Goal: Task Accomplishment & Management: Manage account settings

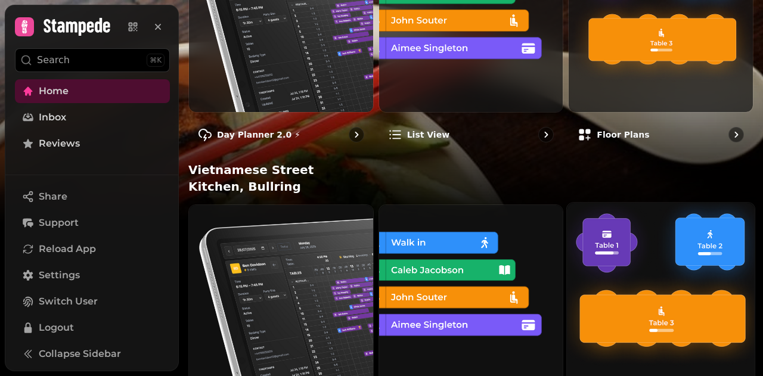
scroll to position [301, 0]
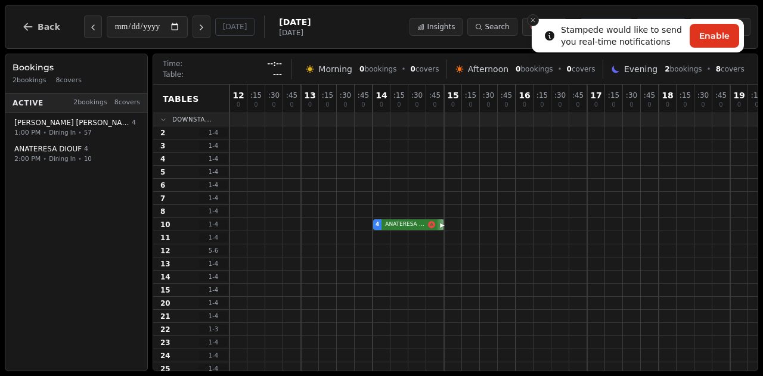
click at [532, 15] on button "Close toast" at bounding box center [533, 20] width 12 height 12
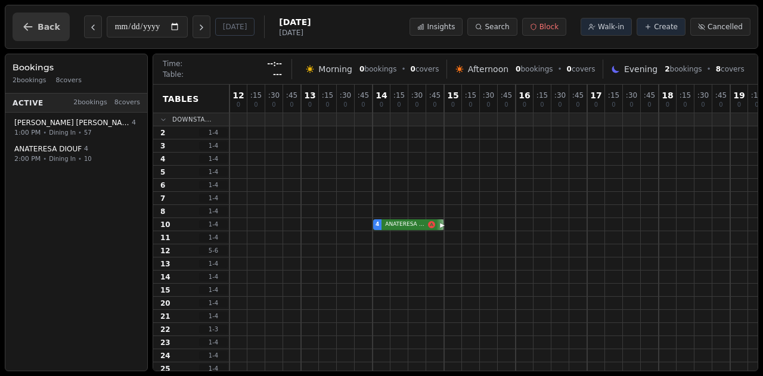
click at [32, 29] on icon "button" at bounding box center [28, 27] width 12 height 12
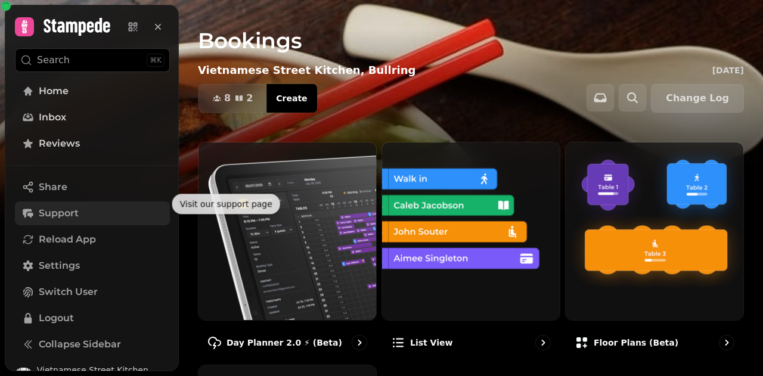
scroll to position [23, 0]
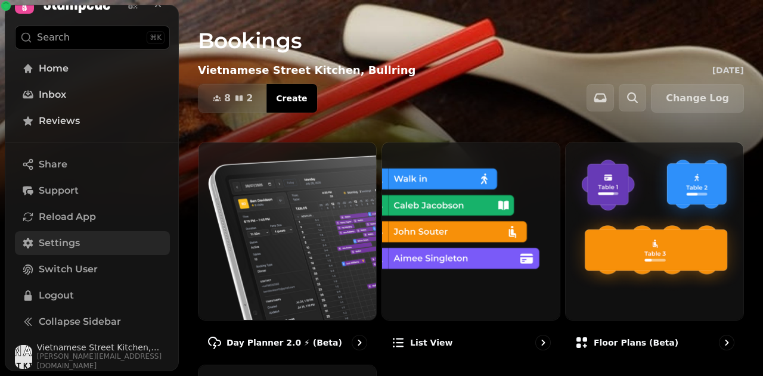
click at [98, 237] on link "Settings" at bounding box center [92, 243] width 155 height 24
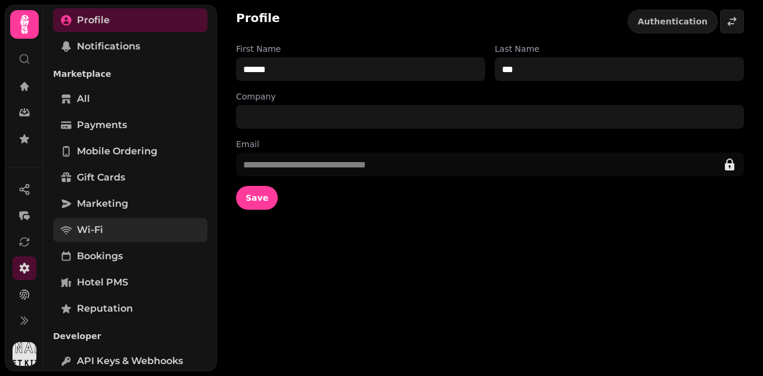
scroll to position [119, 0]
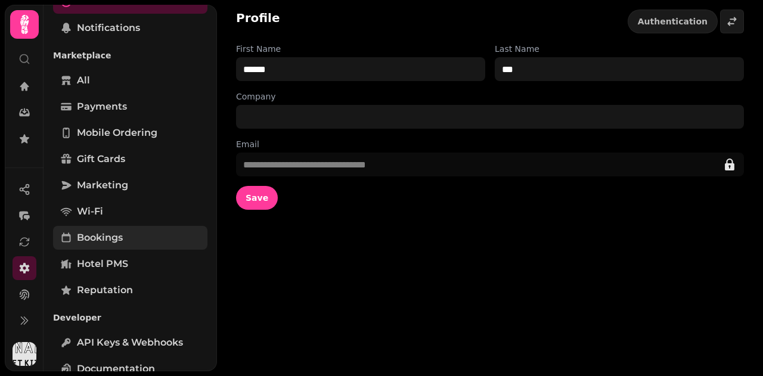
click at [126, 226] on link "Bookings" at bounding box center [130, 238] width 154 height 24
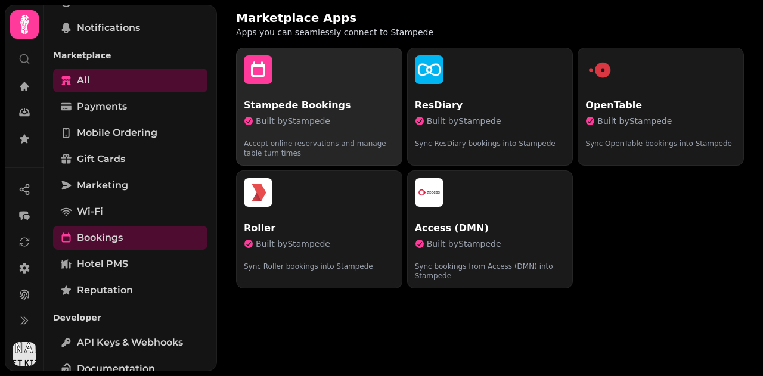
click at [325, 112] on p "Stampede Bookings" at bounding box center [319, 105] width 151 height 14
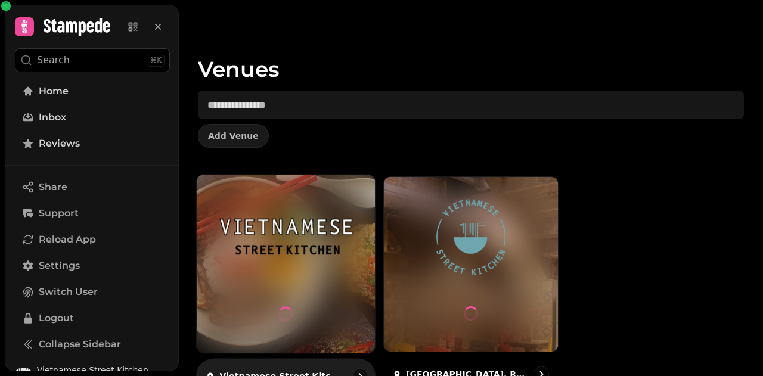
scroll to position [40, 0]
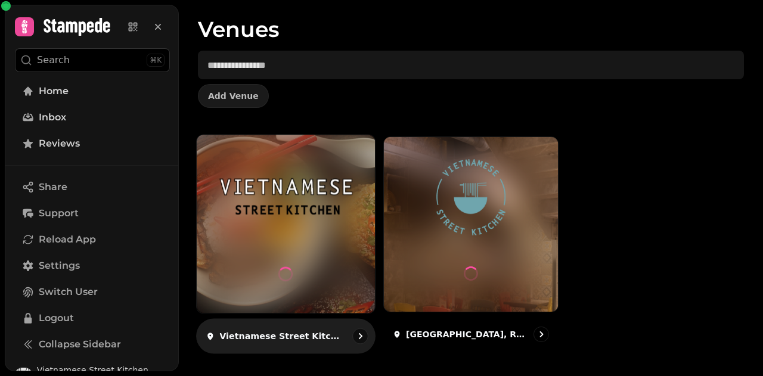
click at [315, 246] on div at bounding box center [286, 224] width 178 height 178
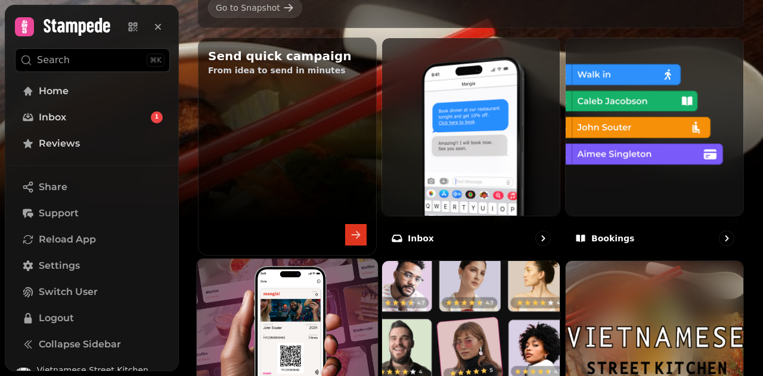
scroll to position [379, 0]
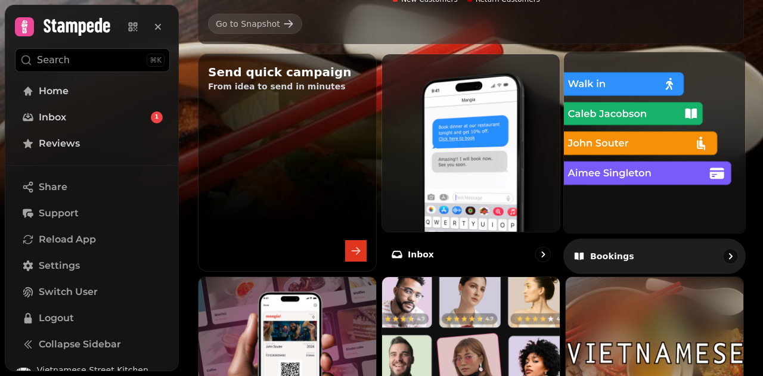
click at [645, 254] on div "Bookings" at bounding box center [655, 256] width 182 height 35
